Goal: Navigation & Orientation: Find specific page/section

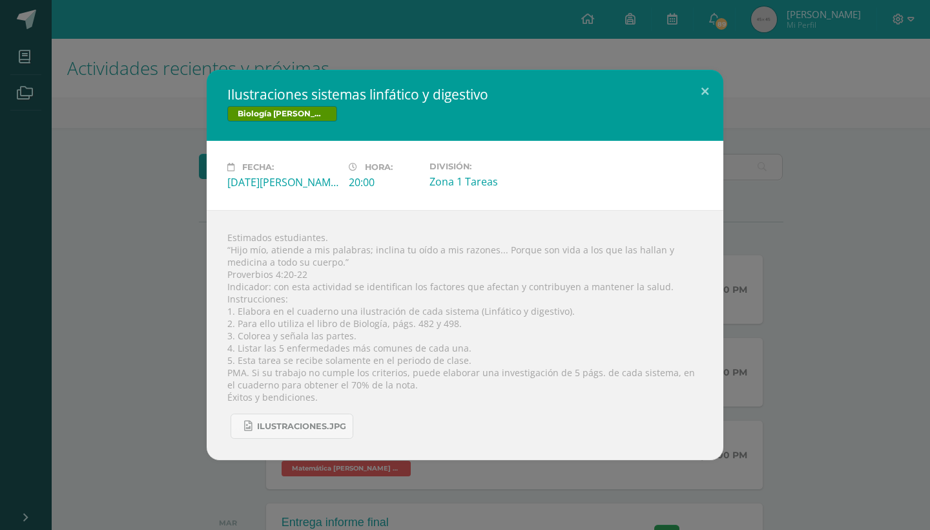
scroll to position [220, 0]
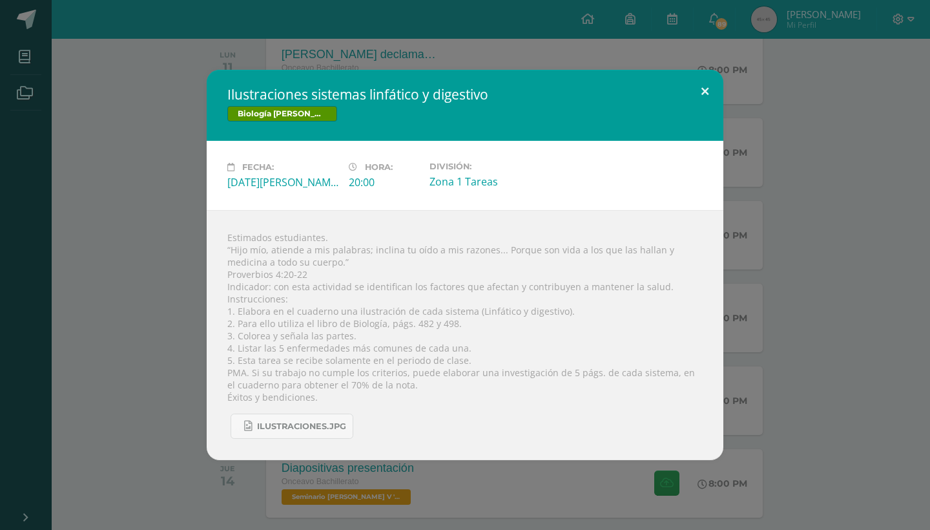
click at [706, 94] on button at bounding box center [705, 92] width 37 height 44
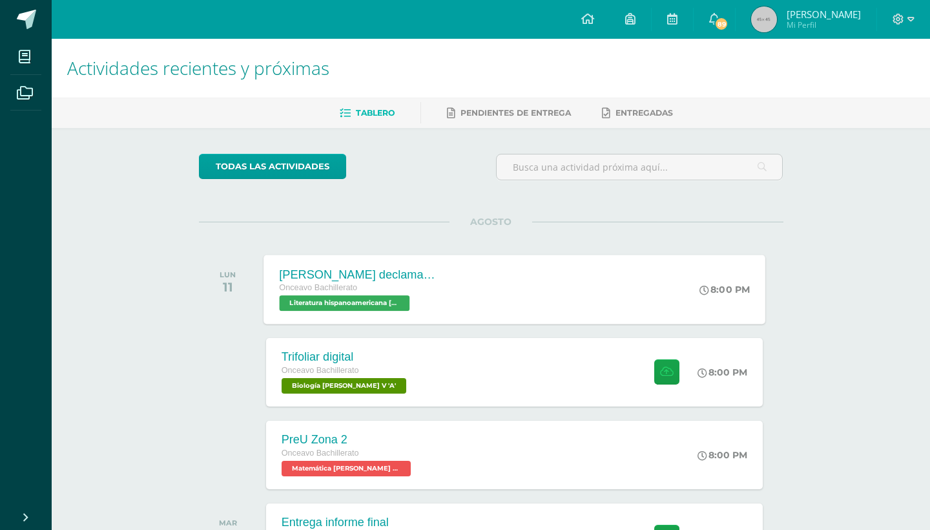
scroll to position [0, 0]
click at [429, 288] on div "[PERSON_NAME] declamaciòn Onceavo Bachillerato Literatura hispanoamericana [PER…" at bounding box center [515, 289] width 502 height 69
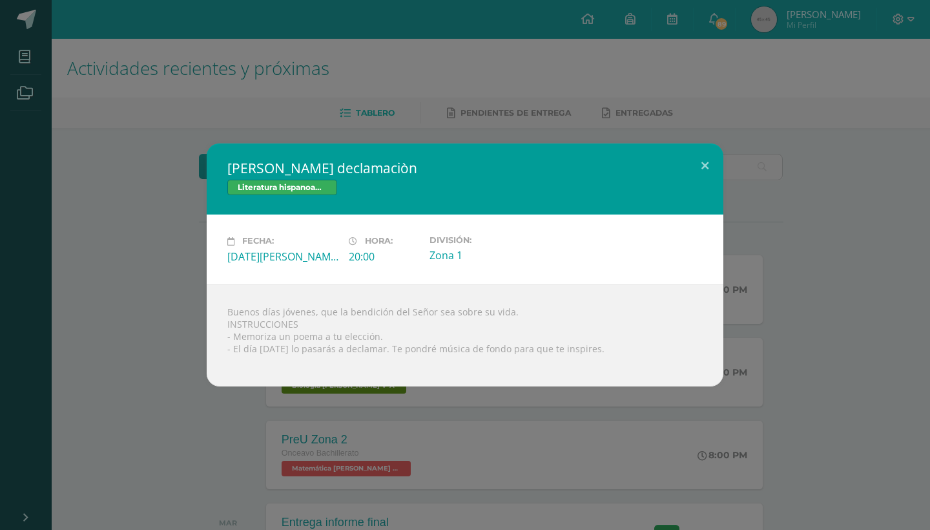
click at [151, 304] on div "[PERSON_NAME] declamaciòn Literatura hispanoamericana [PERSON_NAME] V Fecha: [D…" at bounding box center [465, 264] width 920 height 242
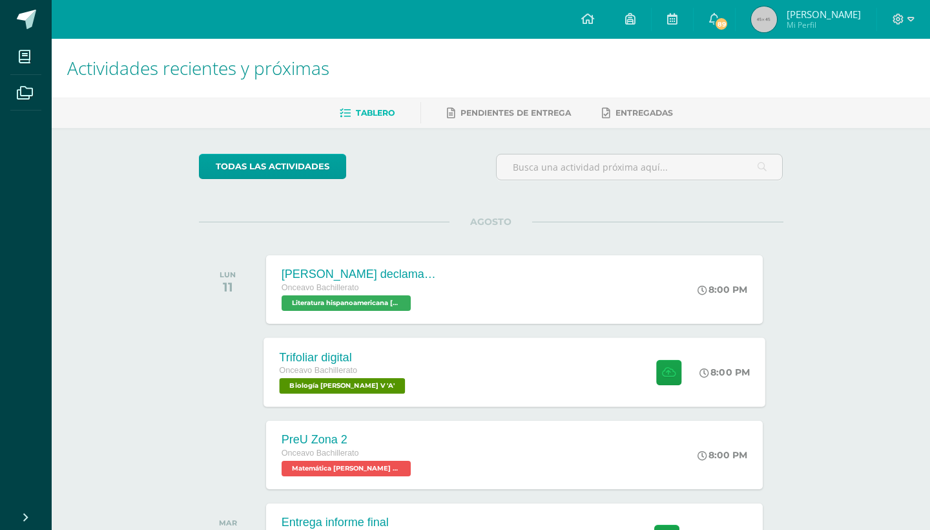
click at [393, 373] on div "Trifoliar digital Onceavo Bachillerato Biología [PERSON_NAME] V 'A' 8:00 PM Tri…" at bounding box center [515, 371] width 502 height 69
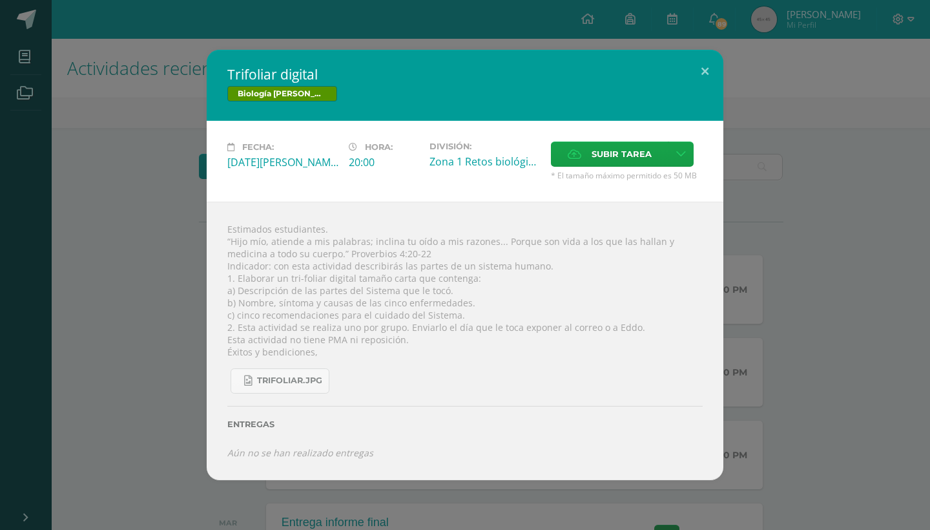
click at [172, 285] on div "Trifoliar digital Biología [PERSON_NAME] V Fecha: [DATE][PERSON_NAME] Hora: 20:…" at bounding box center [465, 265] width 920 height 430
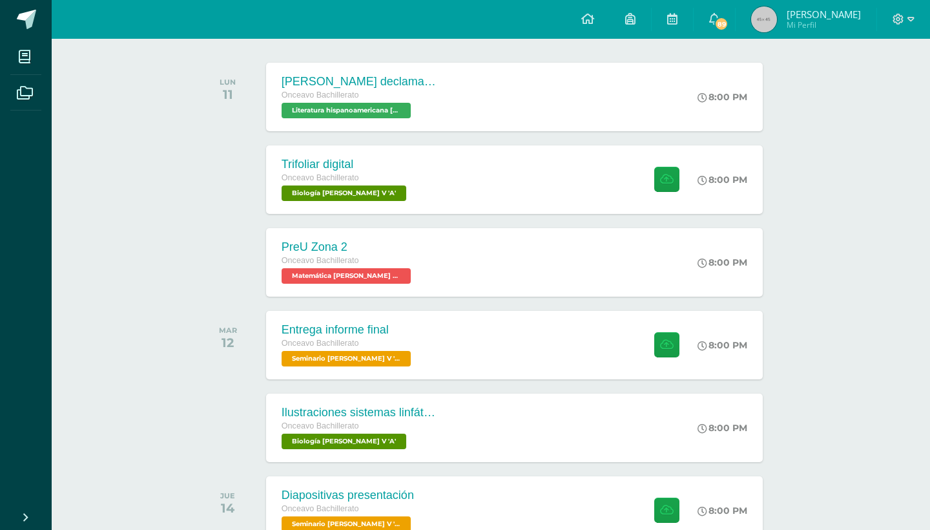
scroll to position [191, 0]
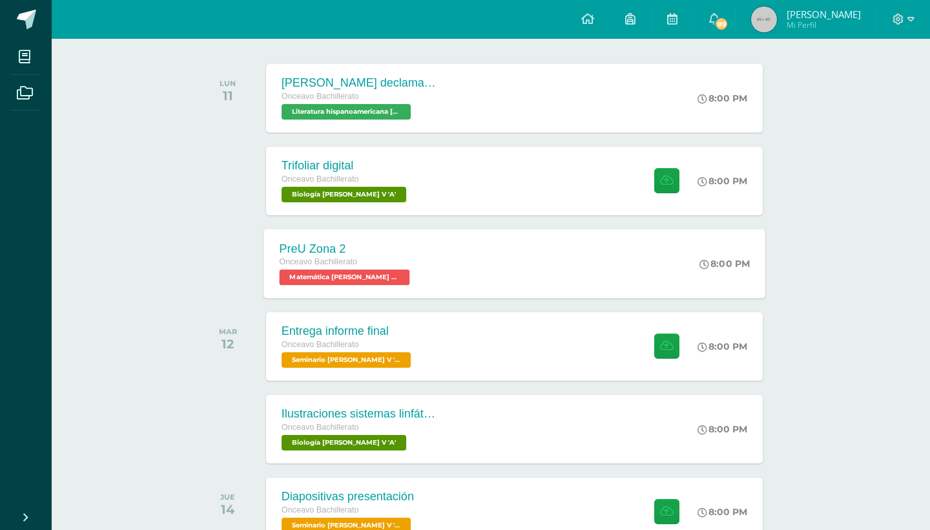
click at [417, 267] on div "PreU Zona 2 Onceavo Bachillerato Matemática [PERSON_NAME] V 'A' 8:00 PM PreU Zo…" at bounding box center [515, 263] width 502 height 69
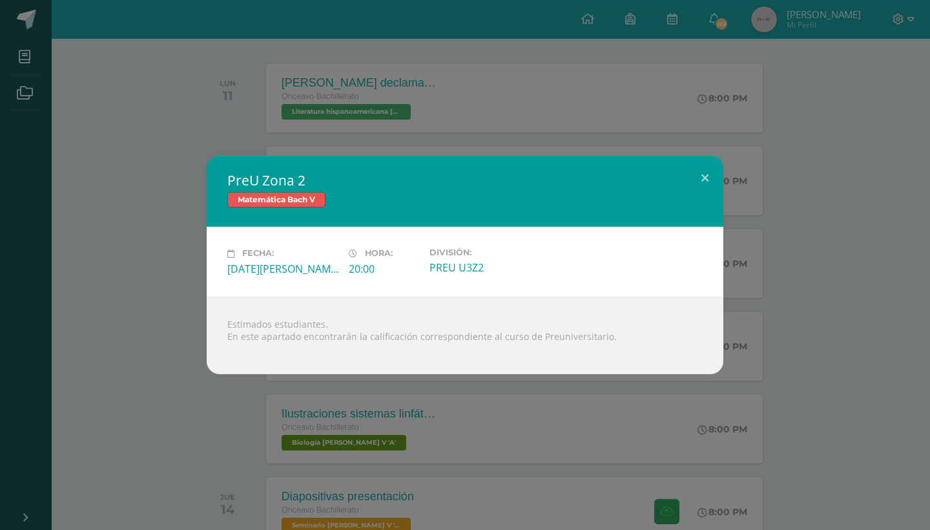
click at [132, 290] on div "PreU Zona 2 Matemática [PERSON_NAME] V Fecha: [DATE][PERSON_NAME] Hora: 20:00 D…" at bounding box center [465, 265] width 920 height 218
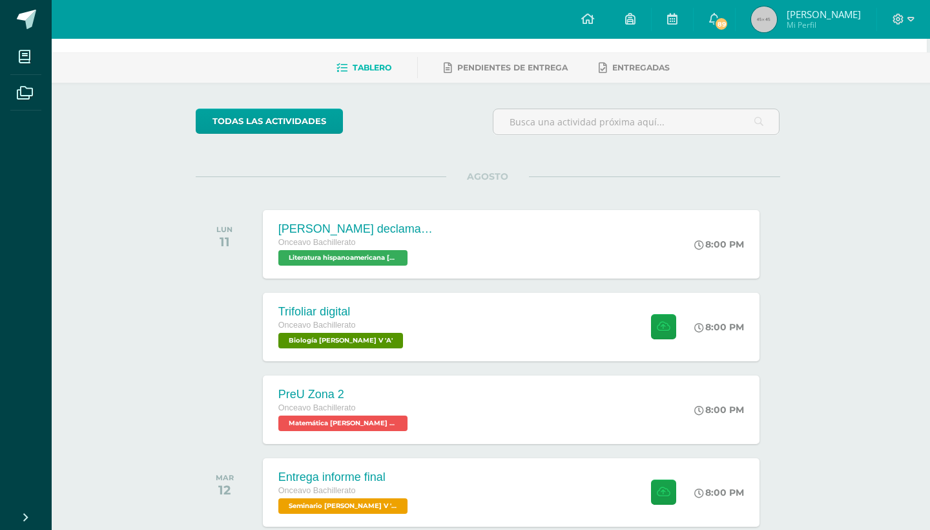
scroll to position [74, 3]
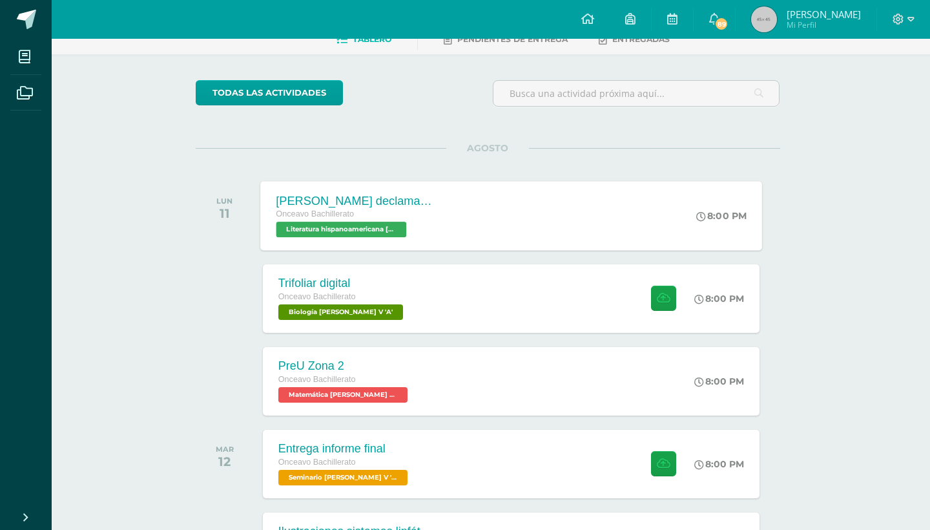
click at [388, 205] on div "[PERSON_NAME] declamaciòn" at bounding box center [354, 201] width 156 height 14
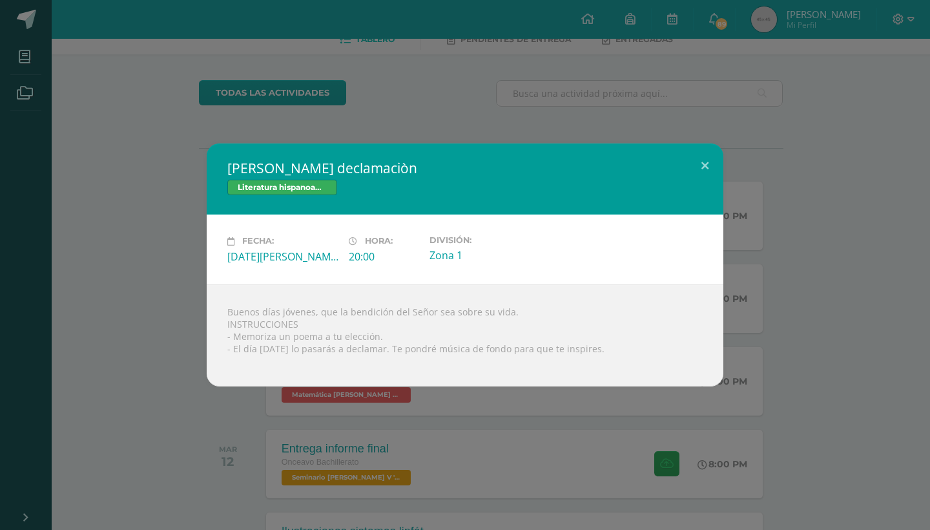
click at [166, 240] on div "[PERSON_NAME] declamaciòn Literatura hispanoamericana [PERSON_NAME] V Fecha: [D…" at bounding box center [465, 264] width 920 height 242
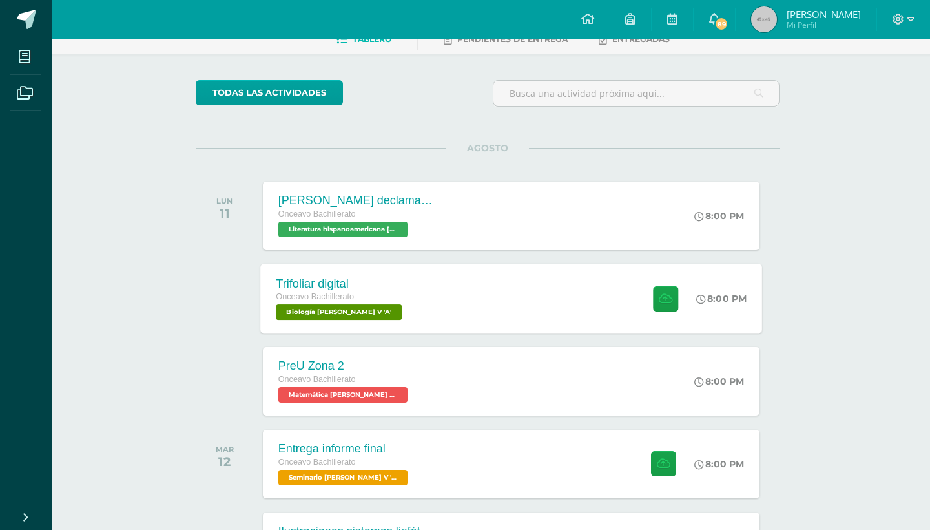
click at [351, 301] on span "Onceavo Bachillerato" at bounding box center [315, 296] width 78 height 9
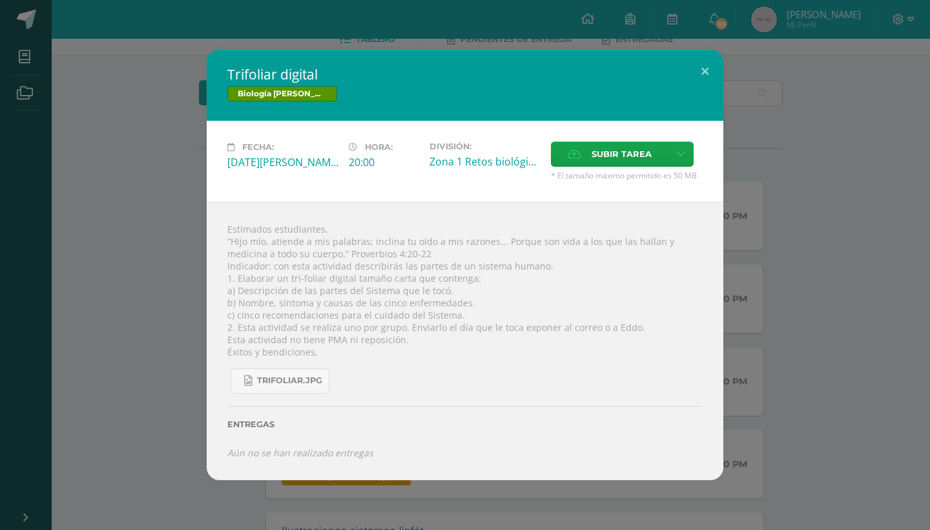
click at [149, 302] on div "Trifoliar digital Biología [PERSON_NAME] V Fecha: [DATE][PERSON_NAME] Hora: 20:…" at bounding box center [465, 265] width 920 height 430
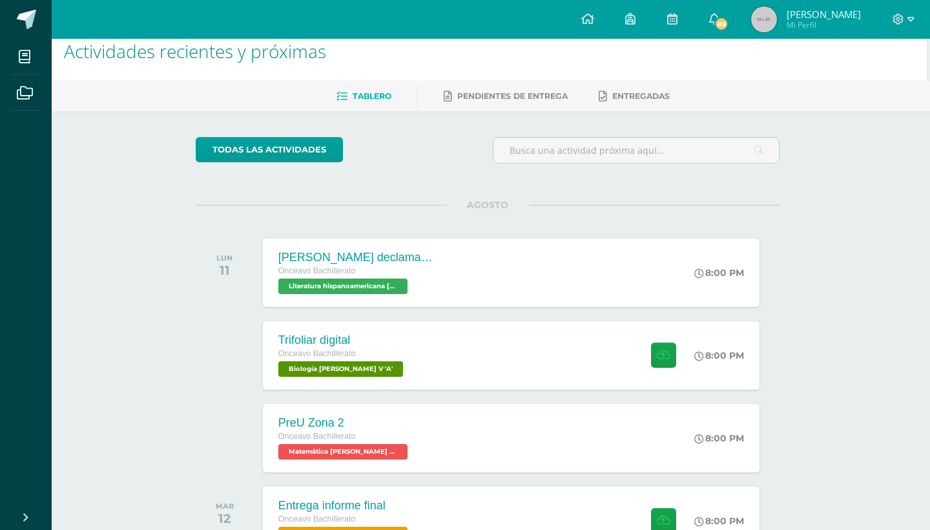
scroll to position [45, 3]
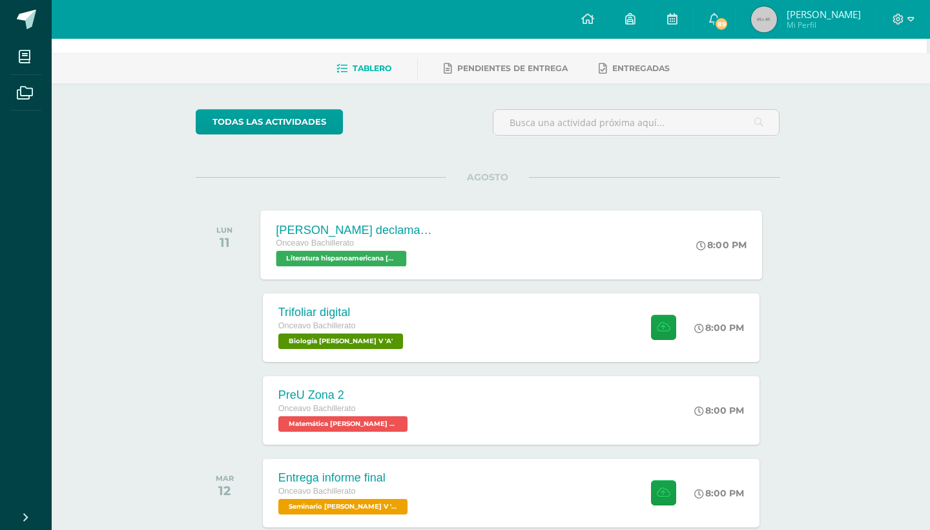
click at [406, 231] on div "[PERSON_NAME] declamaciòn" at bounding box center [354, 230] width 156 height 14
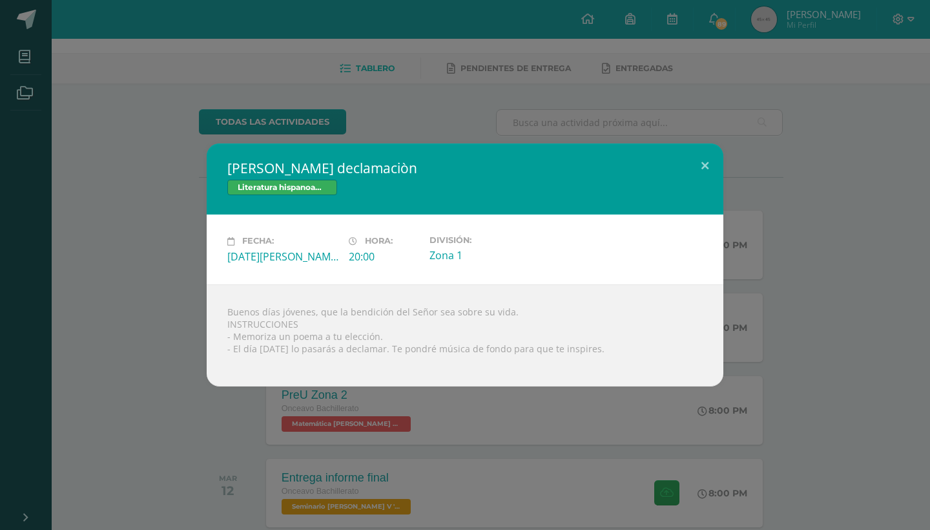
click at [521, 395] on div "[PERSON_NAME] declamaciòn Literatura hispanoamericana [PERSON_NAME] V Fecha: [D…" at bounding box center [465, 265] width 930 height 530
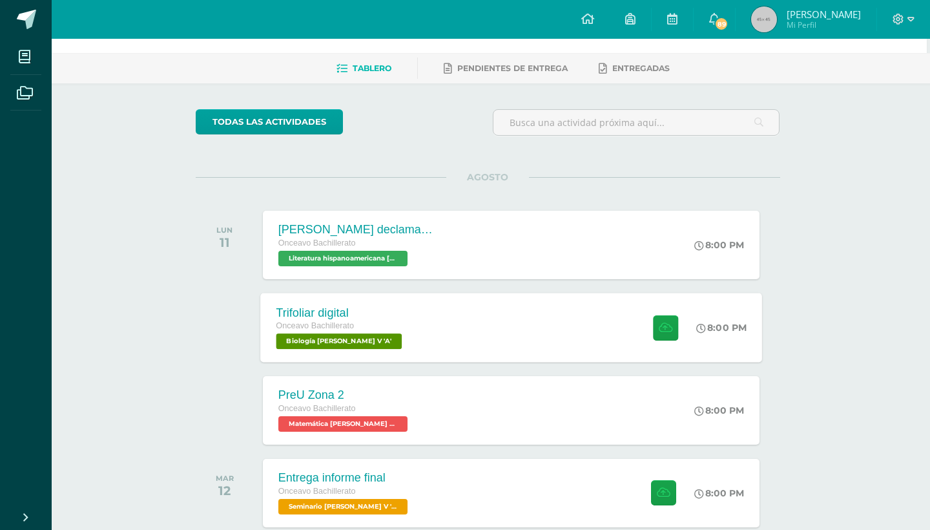
click at [440, 345] on div "Trifoliar digital Onceavo Bachillerato Biología [PERSON_NAME] V 'A' 8:00 PM Tri…" at bounding box center [511, 327] width 502 height 69
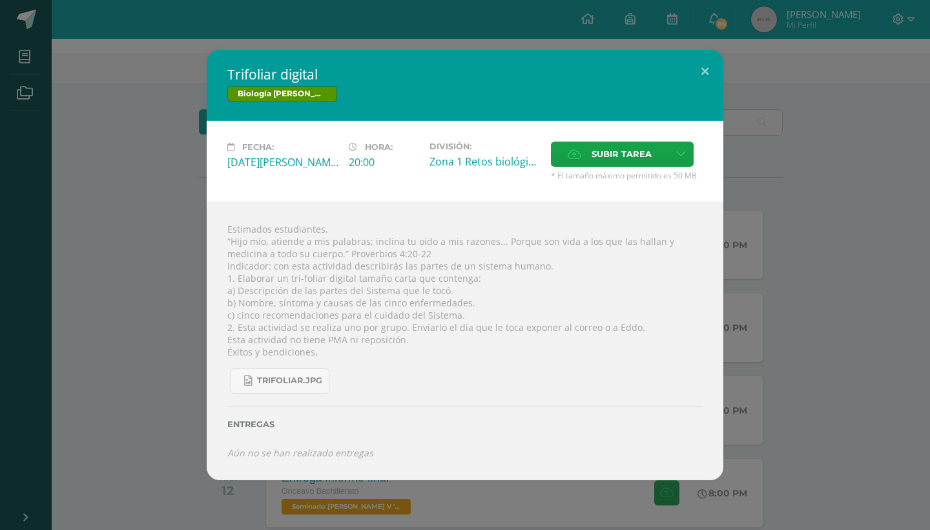
click at [176, 292] on div "Trifoliar digital Biología [PERSON_NAME] V Fecha: [DATE][PERSON_NAME] Hora: 20:…" at bounding box center [465, 265] width 920 height 430
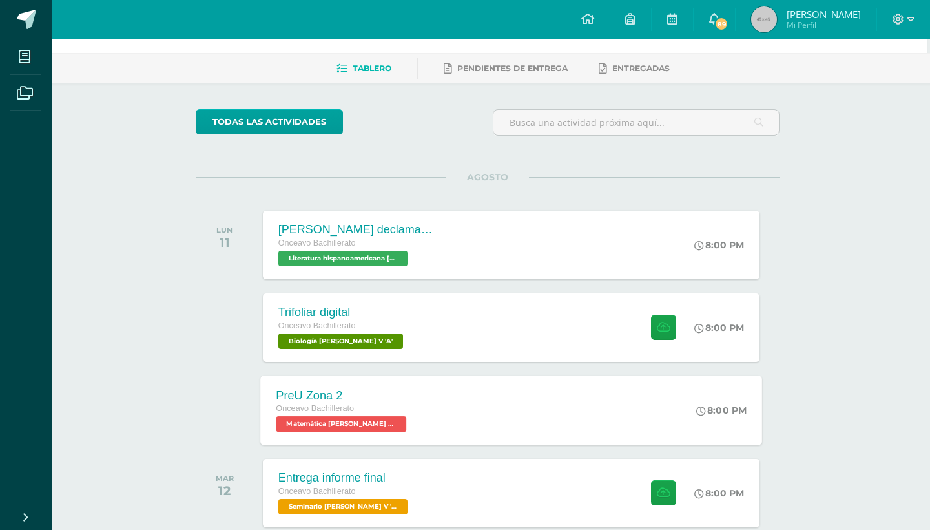
click at [418, 403] on div "PreU Zona 2 Onceavo Bachillerato Matemática [PERSON_NAME] V 'A' 8:00 PM PreU Zo…" at bounding box center [511, 409] width 502 height 69
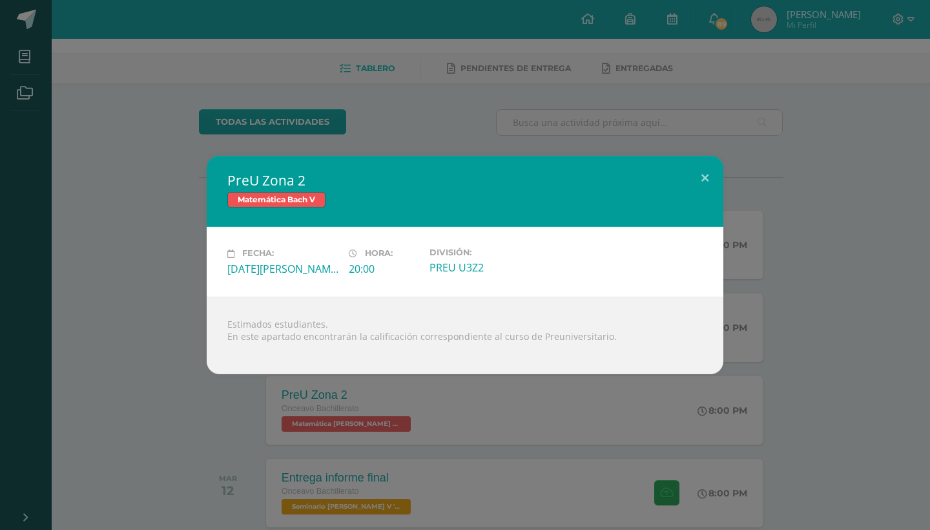
click at [108, 344] on div "PreU Zona 2 Matemática [PERSON_NAME] V Fecha: [DATE][PERSON_NAME] Hora: 20:00 D…" at bounding box center [465, 265] width 920 height 218
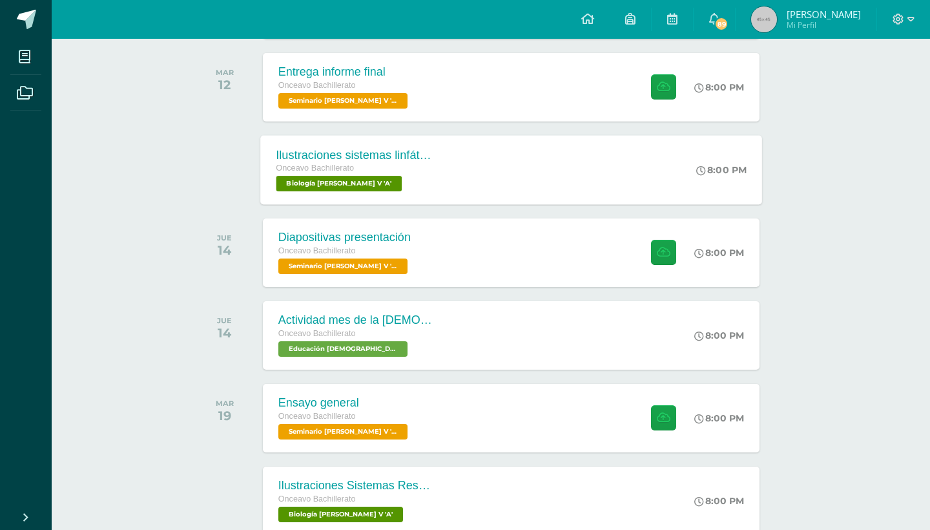
scroll to position [457, 3]
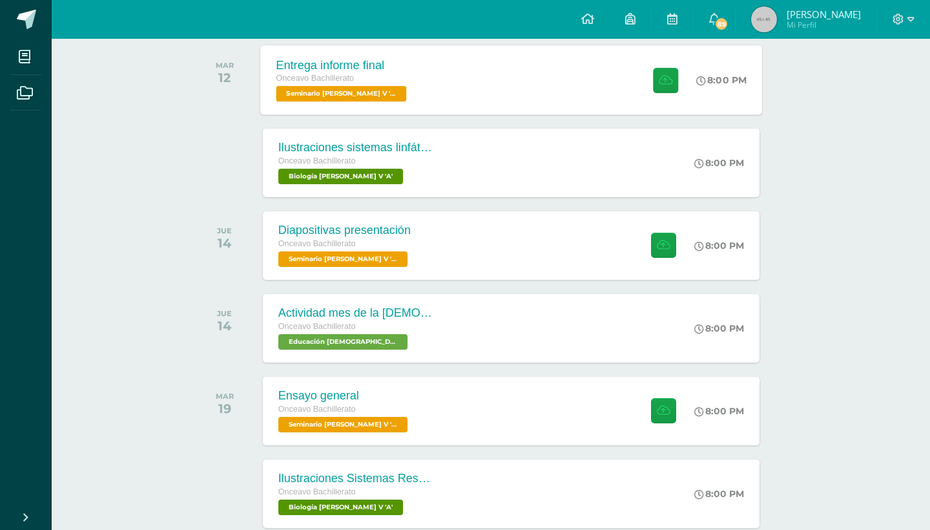
click at [394, 92] on div "Entrega informe final Onceavo Bachillerato Seminario [PERSON_NAME] V 'A'" at bounding box center [342, 79] width 165 height 69
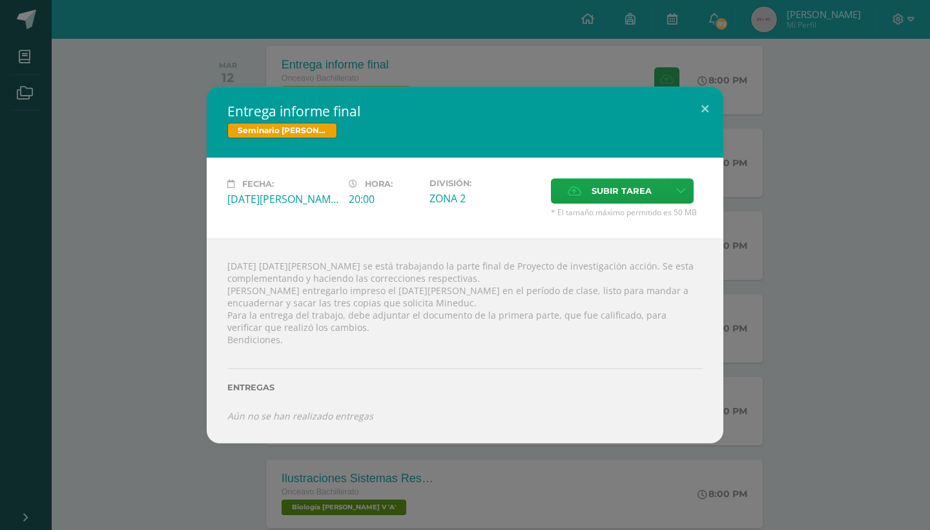
click at [163, 238] on div "Entrega informe final Seminario [PERSON_NAME] V Fecha: [DATE][PERSON_NAME] Hora…" at bounding box center [465, 265] width 920 height 356
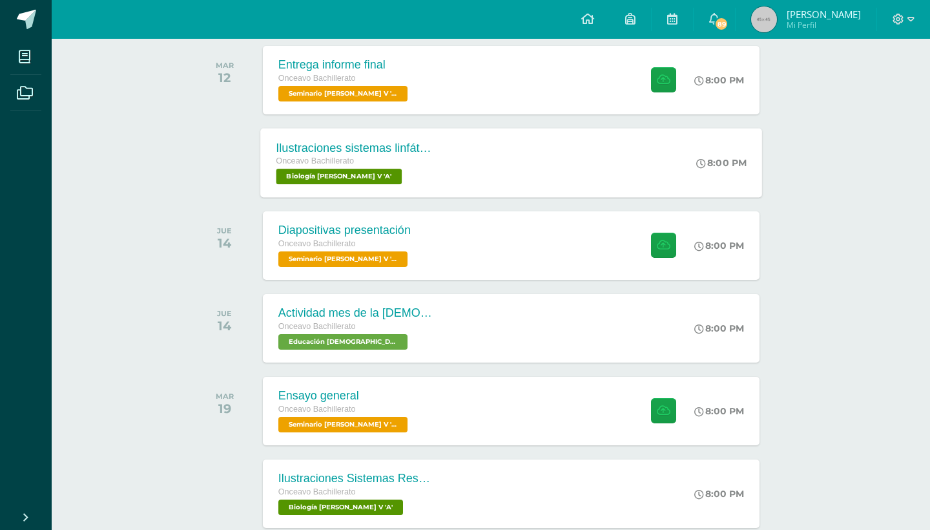
click at [366, 169] on div "Onceavo Bachillerato" at bounding box center [354, 161] width 156 height 14
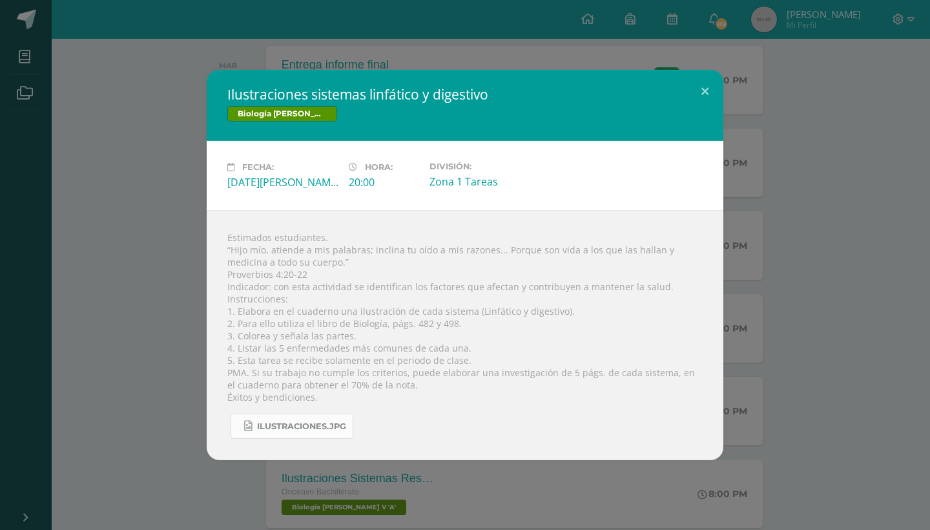
click at [291, 427] on span "Ilustraciones.jpg" at bounding box center [301, 426] width 89 height 10
click at [710, 94] on button at bounding box center [705, 92] width 37 height 44
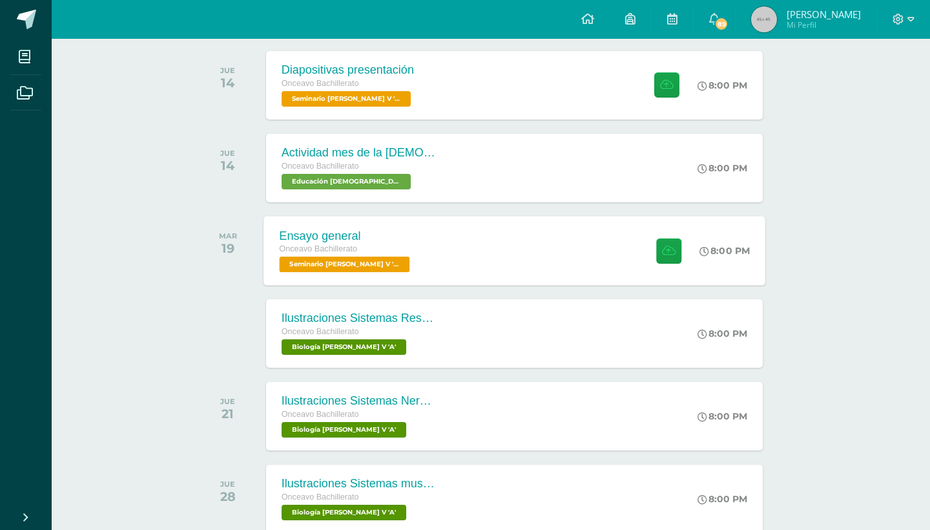
scroll to position [619, 0]
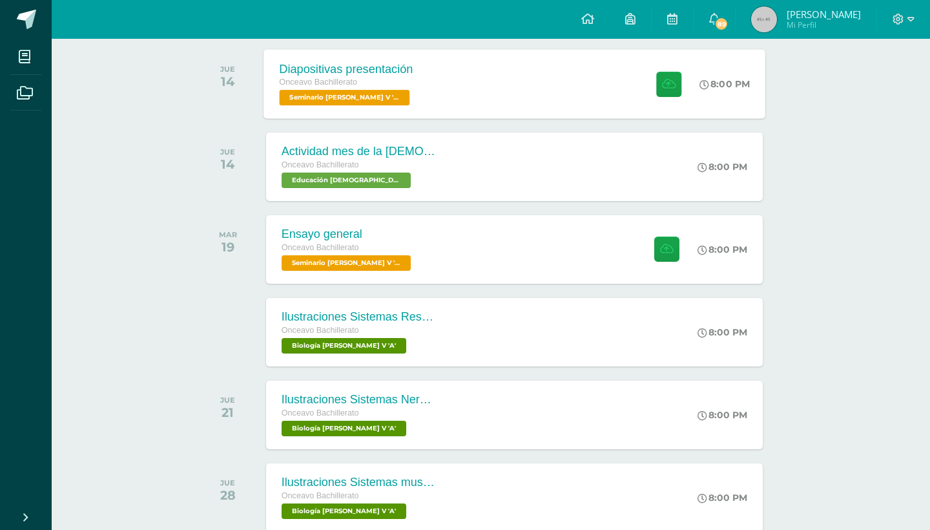
click at [443, 99] on div "Diapositivas presentación Onceavo Bachillerato Seminario [PERSON_NAME] V 'A' 8:…" at bounding box center [515, 83] width 502 height 69
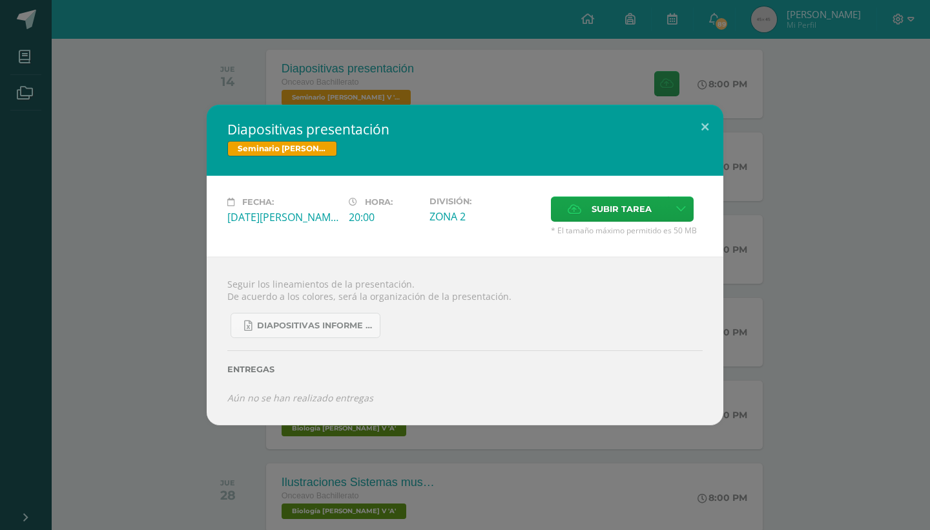
click at [274, 92] on div "Diapositivas [PERSON_NAME] V Fecha: [DATE][PERSON_NAME] Hora: 20:00 División: C…" at bounding box center [465, 265] width 930 height 530
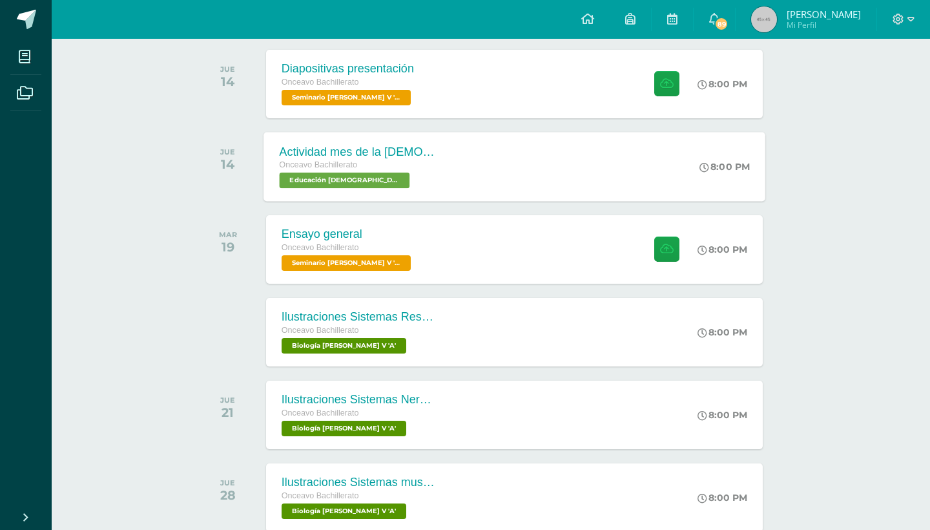
click at [427, 165] on div "Actividad mes de la [DEMOGRAPHIC_DATA] Onceavo Bachillerato Educación [DEMOGRAP…" at bounding box center [358, 166] width 188 height 69
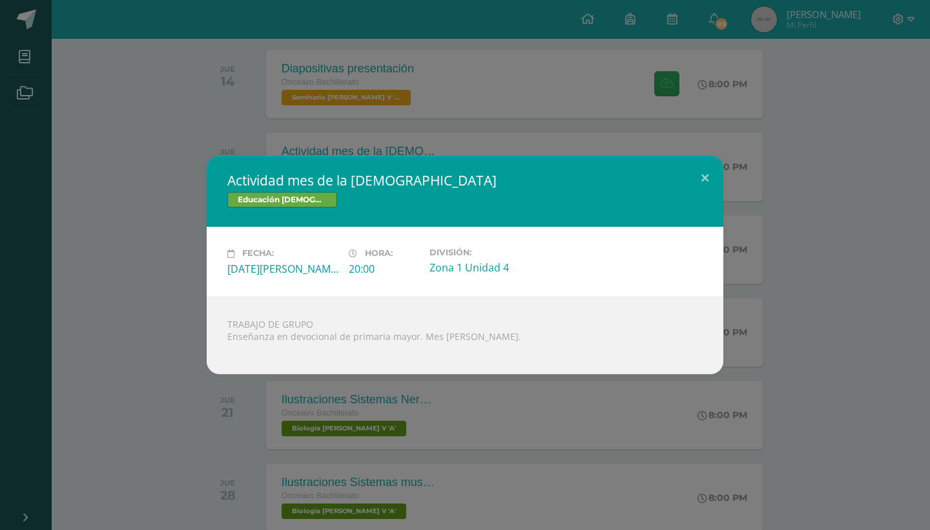
click at [359, 111] on div "Actividad mes de la [DEMOGRAPHIC_DATA] Educación [DEMOGRAPHIC_DATA][PERSON_NAME…" at bounding box center [465, 265] width 930 height 530
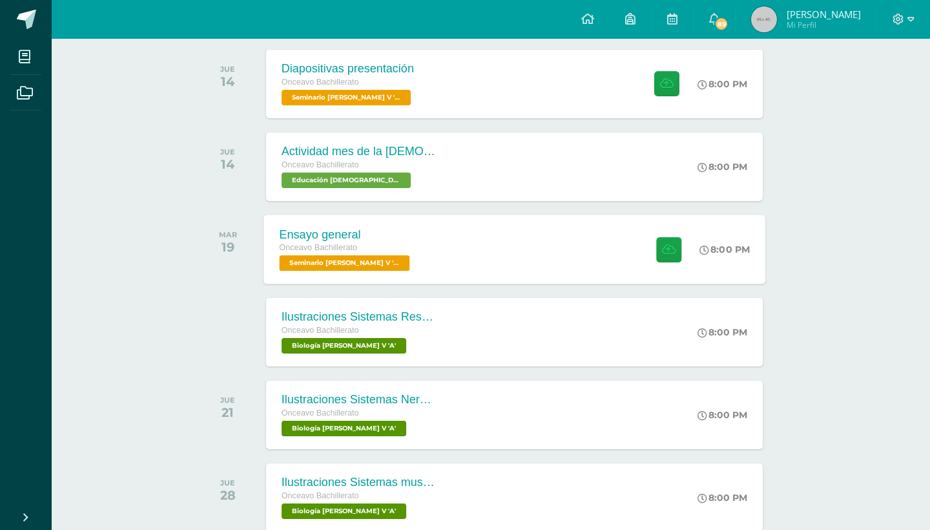
click at [433, 260] on div "Ensayo general Onceavo Bachillerato Seminario [PERSON_NAME] V 'A' 8:00 PM Ensay…" at bounding box center [515, 248] width 502 height 69
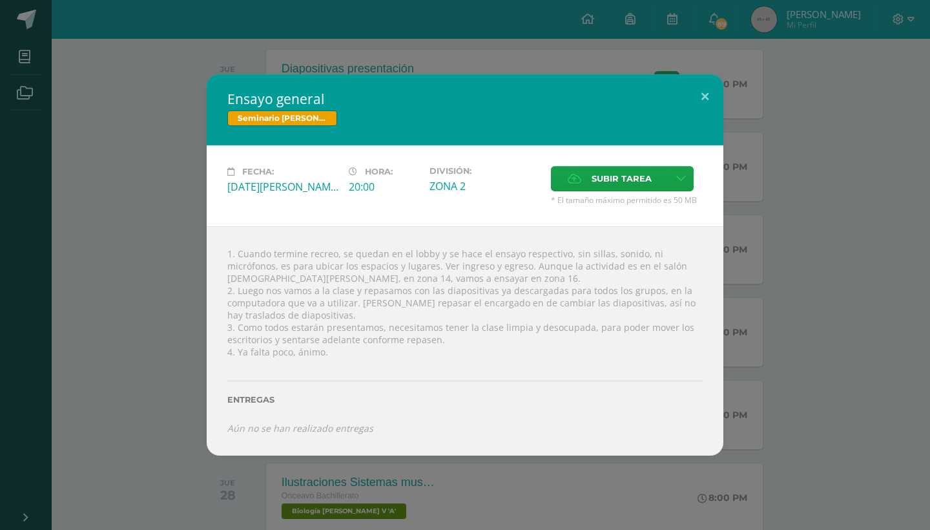
click at [136, 209] on div "Ensayo general Seminario [PERSON_NAME] V Fecha: [DATE][PERSON_NAME] Hora: 20:00…" at bounding box center [465, 264] width 920 height 380
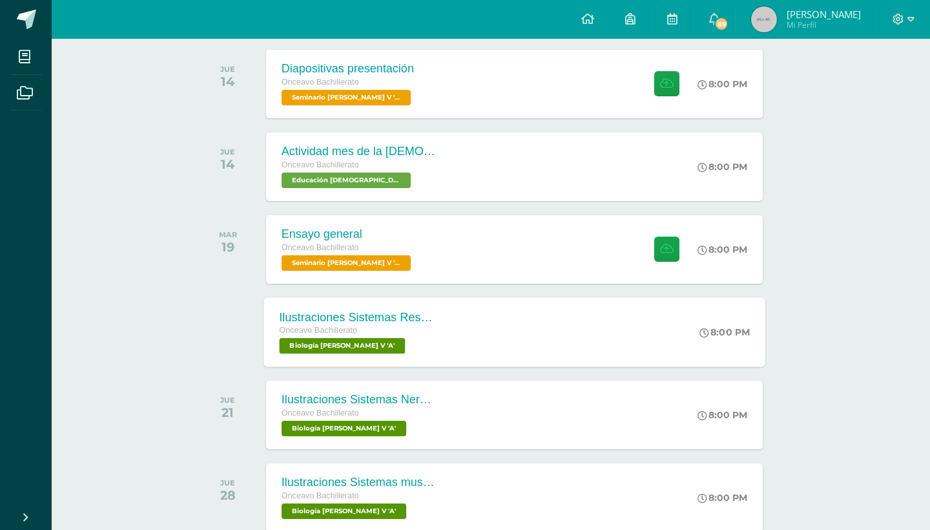
click at [397, 346] on div "Onceavo Bachillerato Biología [PERSON_NAME] V 'A'" at bounding box center [357, 339] width 156 height 30
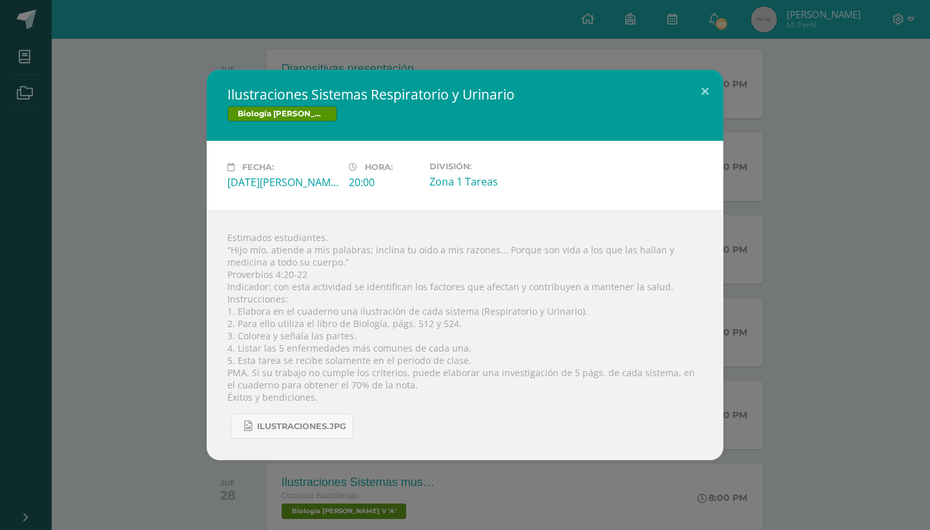
click at [183, 261] on div "Ilustraciones Sistemas Respiratorio y Urinario Biología [PERSON_NAME] V Fecha: …" at bounding box center [465, 265] width 920 height 390
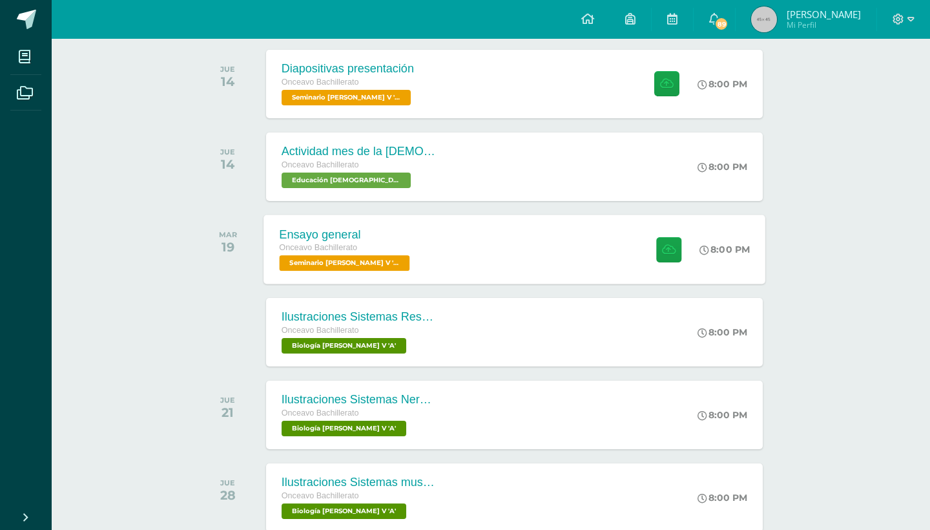
click at [396, 246] on div "Ensayo general Onceavo Bachillerato Seminario [PERSON_NAME] V 'A' 8:00 PM Ensay…" at bounding box center [515, 248] width 502 height 69
